Goal: Browse casually

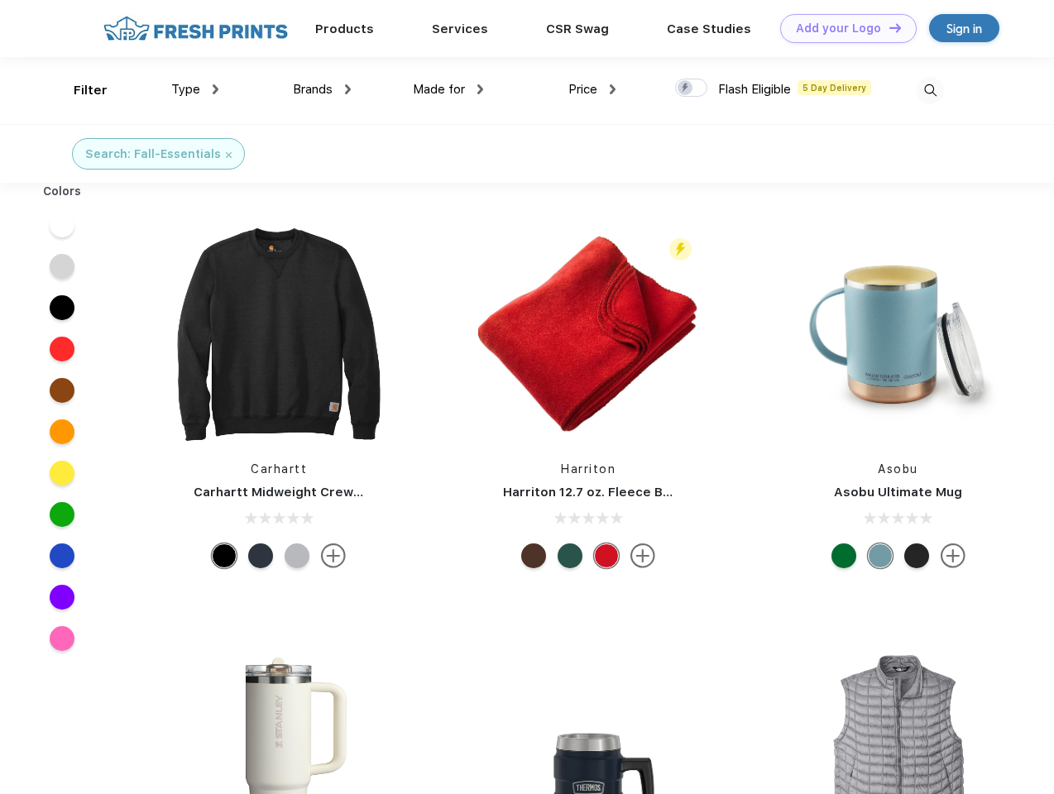
scroll to position [1, 0]
